Goal: Task Accomplishment & Management: Manage account settings

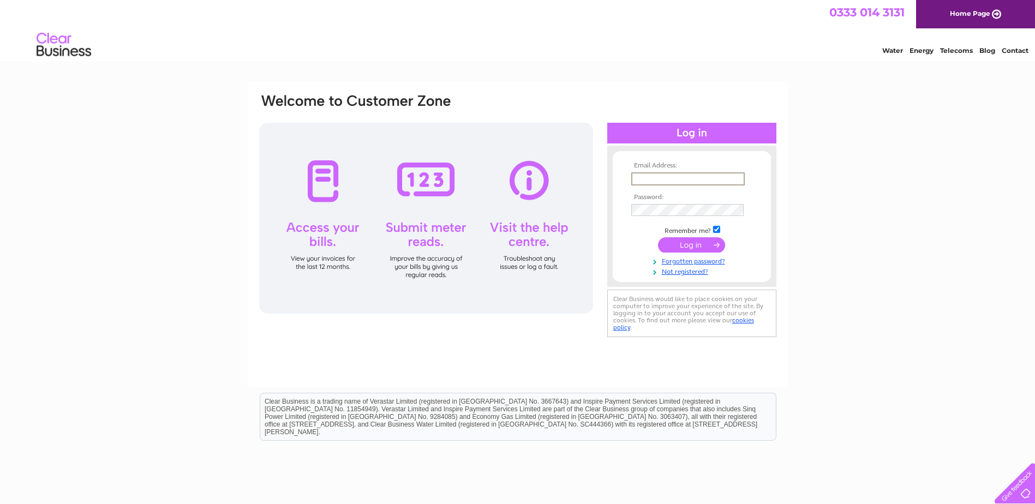
click at [688, 182] on input "text" at bounding box center [687, 178] width 113 height 13
type input "jadescoffeehouse22@gmail.com"
click at [658, 237] on input "submit" at bounding box center [691, 244] width 67 height 15
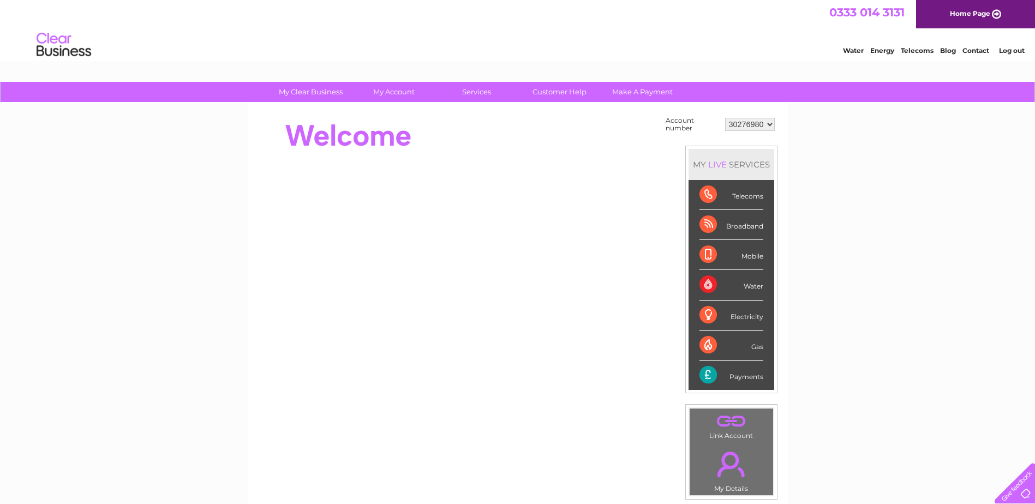
click at [772, 125] on select "30276980 30308348" at bounding box center [750, 124] width 50 height 13
click at [768, 124] on select "30276980 30308348" at bounding box center [750, 124] width 50 height 13
select select "30308348"
click at [725, 118] on select "30276980 30308348" at bounding box center [750, 124] width 50 height 13
